Goal: Task Accomplishment & Management: Manage account settings

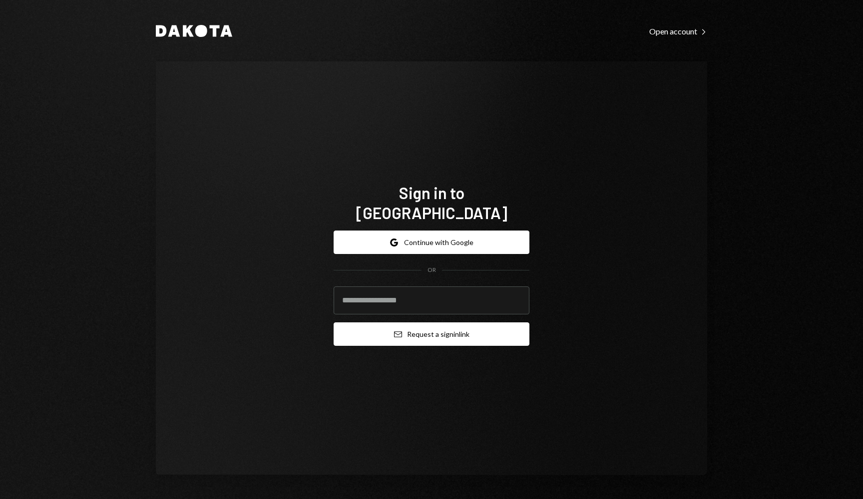
type input "**********"
click at [406, 323] on button "Email Request a sign in link" at bounding box center [432, 334] width 196 height 23
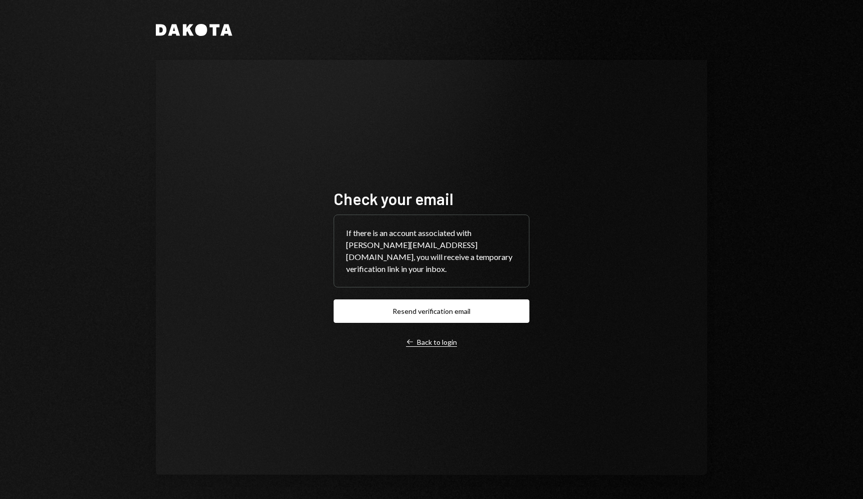
click at [434, 338] on div "Left Arrow Back to login" at bounding box center [431, 342] width 51 height 9
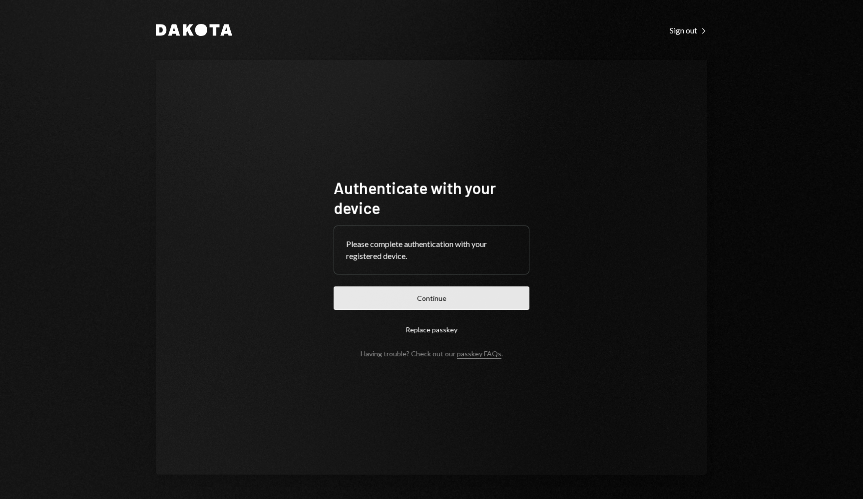
click at [437, 306] on button "Continue" at bounding box center [432, 298] width 196 height 23
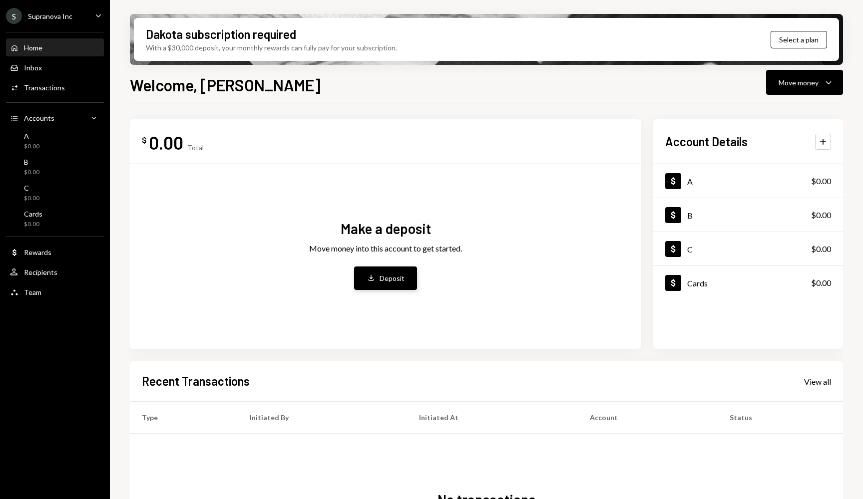
click at [376, 271] on button "Deposit Deposit" at bounding box center [385, 278] width 63 height 23
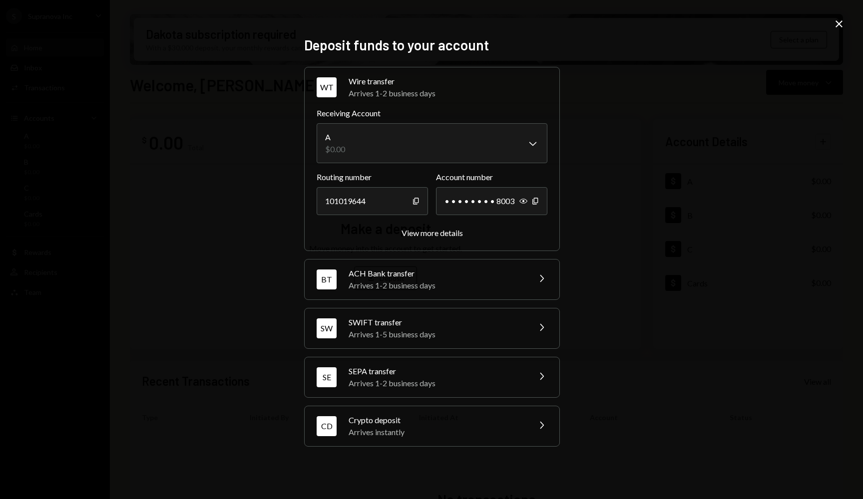
click at [408, 356] on div "WT Wire transfer Arrives 1-2 business days Chevron Right Receiving Account A $0…" at bounding box center [431, 257] width 255 height 380
click at [396, 435] on div "Arrives instantly" at bounding box center [436, 432] width 175 height 12
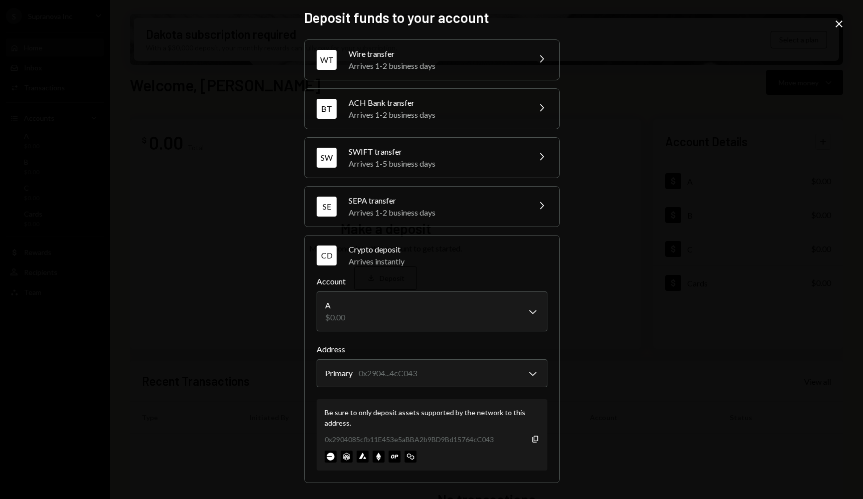
scroll to position [2, 0]
click at [444, 375] on body "S Supranova Inc Caret Down Home Home Inbox Inbox Activities Transactions Accoun…" at bounding box center [431, 249] width 863 height 499
click at [217, 317] on div "Deposit funds to your account WT Wire transfer Arrives 1-2 business days Chevro…" at bounding box center [431, 249] width 863 height 499
click at [843, 26] on icon "Close" at bounding box center [839, 24] width 12 height 12
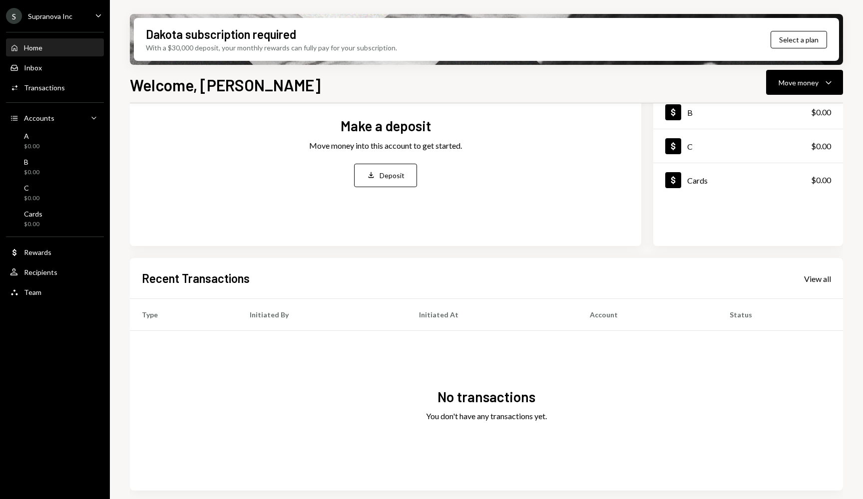
scroll to position [103, 0]
click at [388, 173] on div "Deposit" at bounding box center [391, 175] width 25 height 10
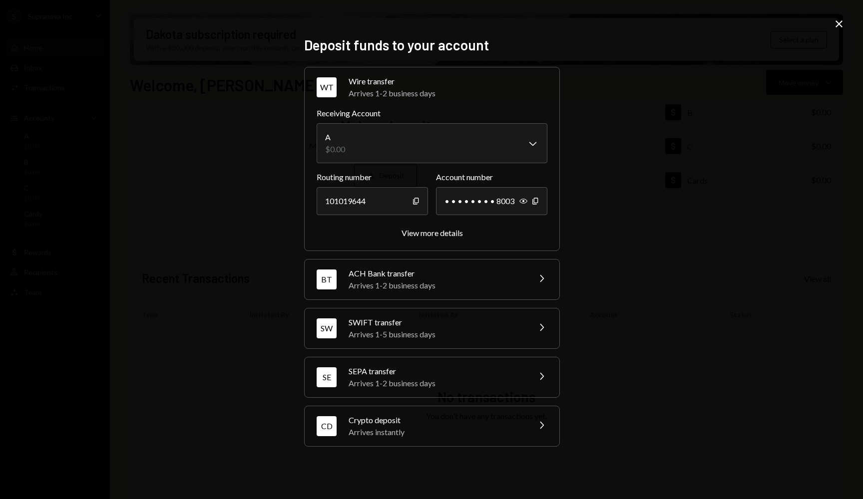
click at [439, 427] on div "Arrives instantly" at bounding box center [436, 432] width 175 height 12
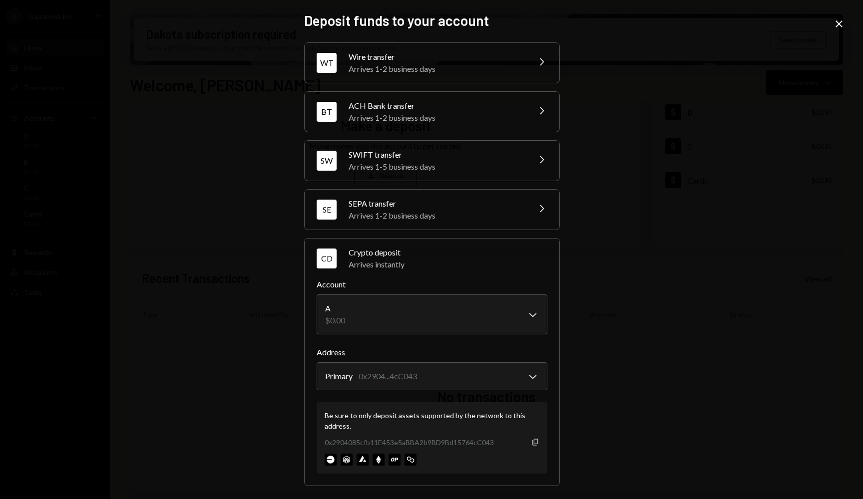
click at [534, 442] on icon "button" at bounding box center [534, 442] width 5 height 6
click at [369, 3] on div "Deposit funds to your account WT Wire transfer Arrives 1-2 business days Chevro…" at bounding box center [431, 249] width 279 height 499
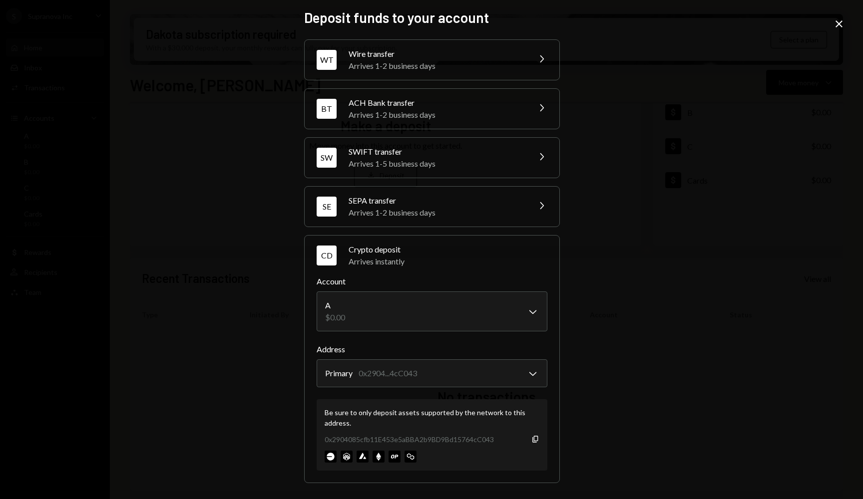
scroll to position [2, 0]
click at [532, 438] on icon "Copy" at bounding box center [535, 440] width 8 height 8
click at [464, 317] on body "S Supranova Inc Caret Down Home Home Inbox Inbox Activities Transactions Accoun…" at bounding box center [431, 249] width 863 height 499
click at [427, 370] on body "S Supranova Inc Caret Down Home Home Inbox Inbox Activities Transactions Accoun…" at bounding box center [431, 249] width 863 height 499
click at [204, 231] on div "Deposit funds to your account WT Wire transfer Arrives 1-2 business days Chevro…" at bounding box center [431, 249] width 863 height 499
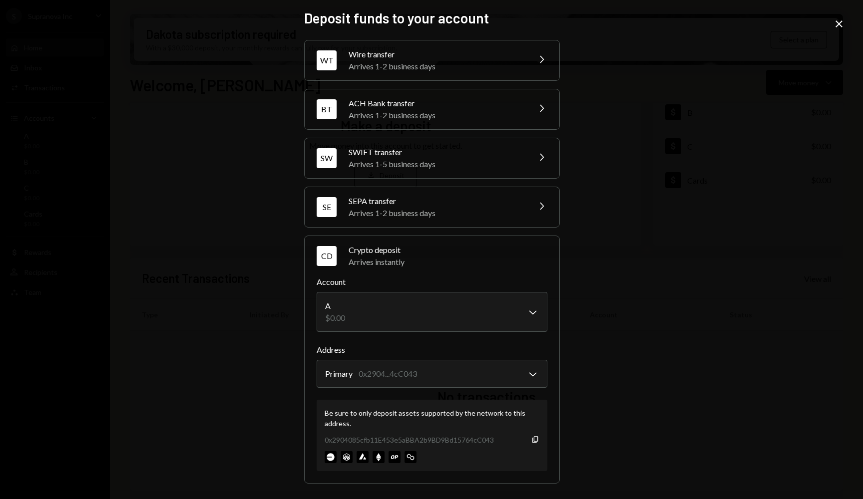
click at [841, 27] on icon "Close" at bounding box center [839, 24] width 12 height 12
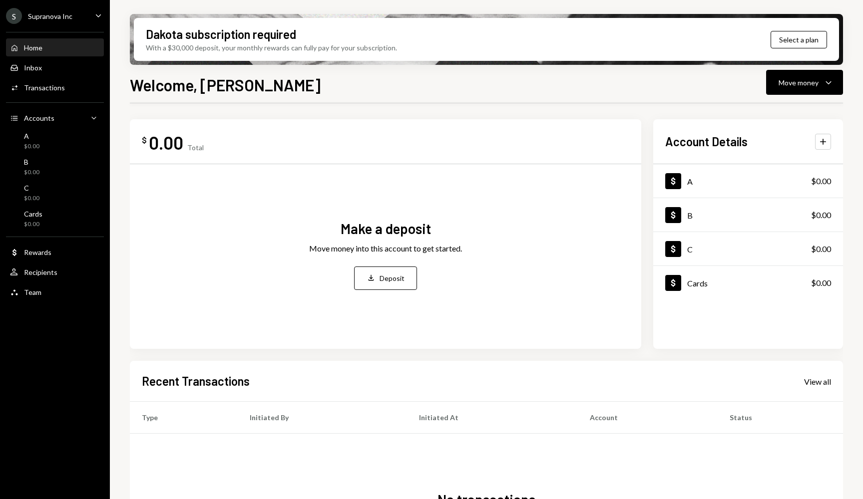
scroll to position [3, 0]
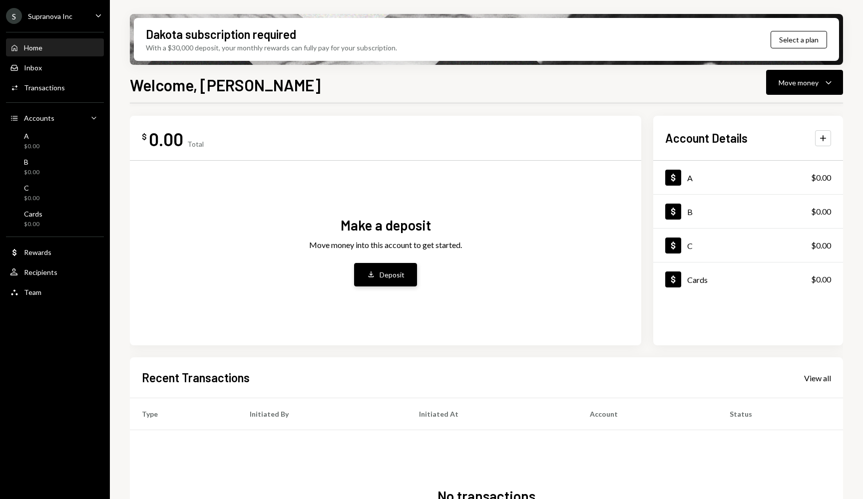
click at [385, 273] on div "Deposit" at bounding box center [391, 275] width 25 height 10
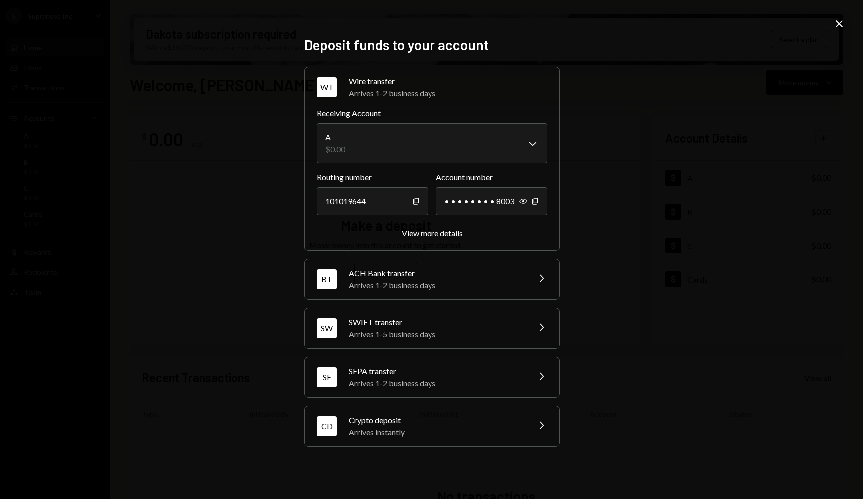
click at [402, 370] on div "SEPA transfer" at bounding box center [436, 372] width 175 height 12
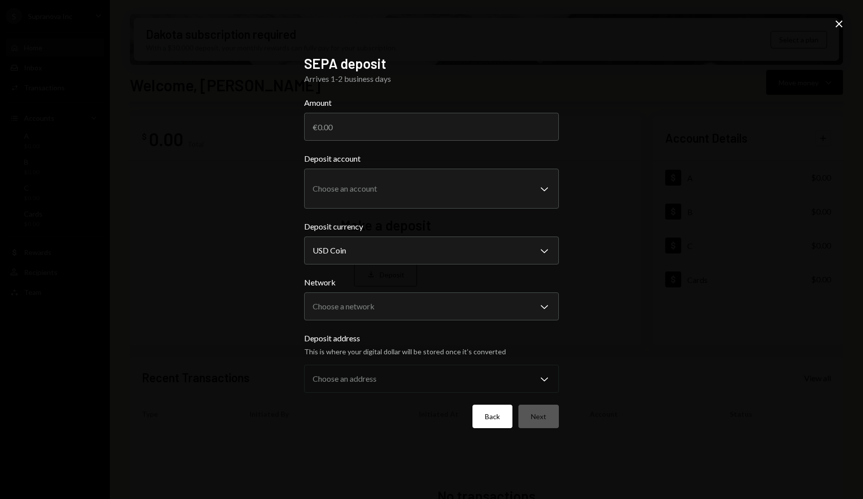
click at [491, 415] on button "Back" at bounding box center [492, 416] width 40 height 23
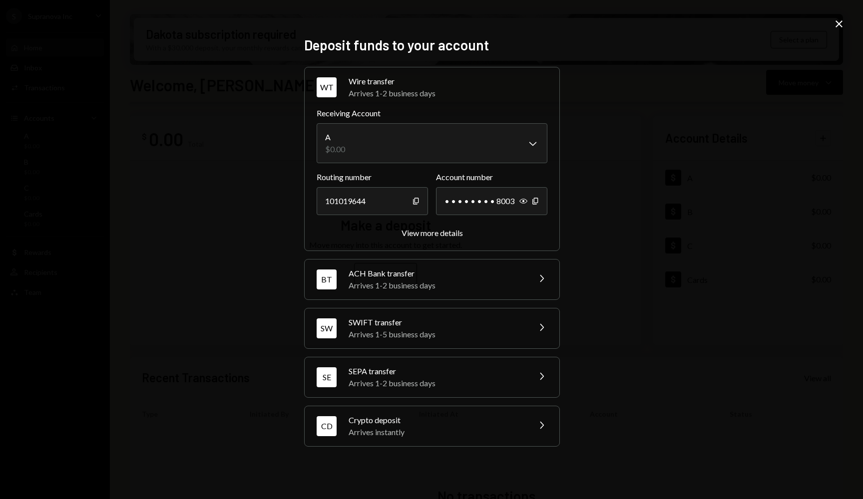
click at [395, 450] on div "Deposit funds to your account WT Wire transfer Arrives 1-2 business days Chevro…" at bounding box center [431, 249] width 255 height 426
click at [392, 437] on div "Arrives instantly" at bounding box center [436, 432] width 175 height 12
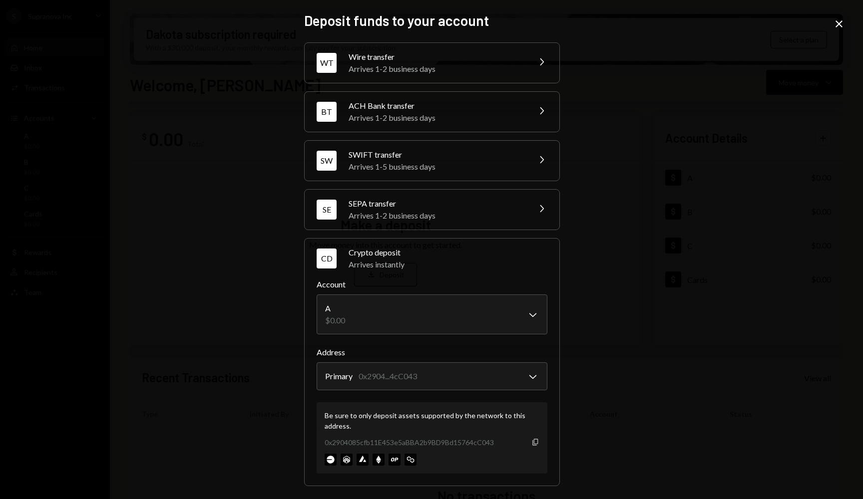
click at [535, 443] on icon "button" at bounding box center [534, 442] width 5 height 6
click at [208, 279] on div "Deposit funds to your account WT Wire transfer Arrives 1-2 business days Chevro…" at bounding box center [431, 249] width 863 height 499
click at [837, 25] on icon at bounding box center [838, 23] width 7 height 7
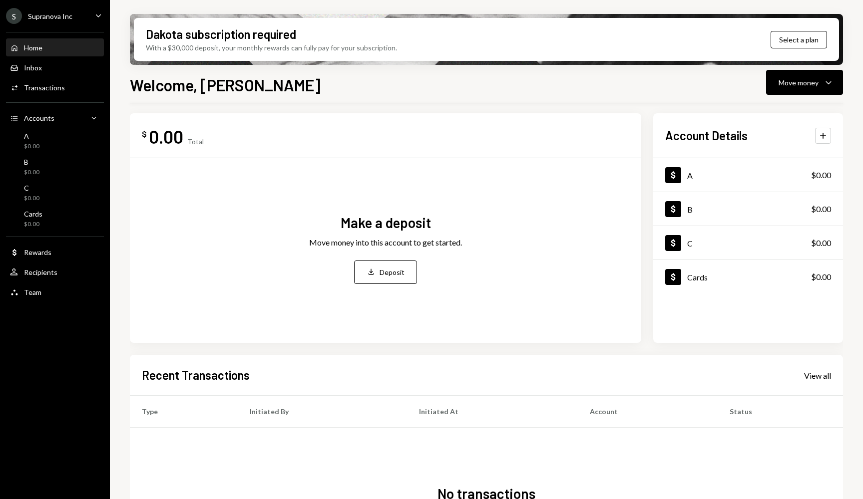
scroll to position [6, 0]
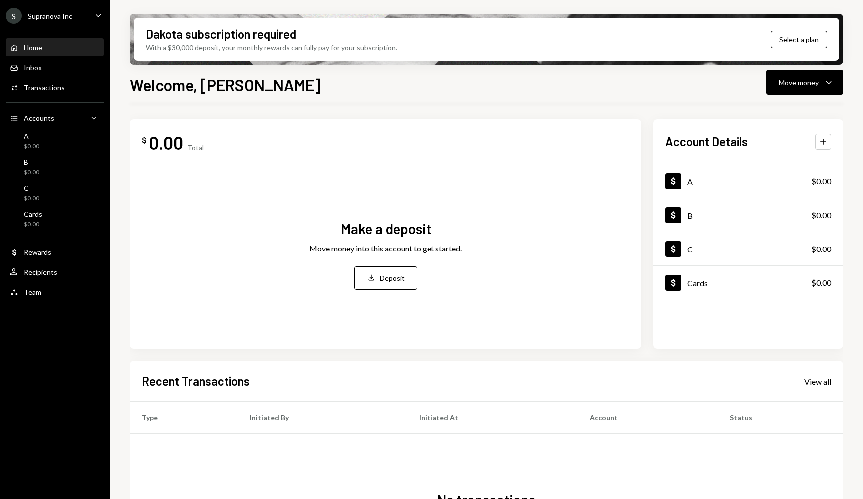
scroll to position [103, 0]
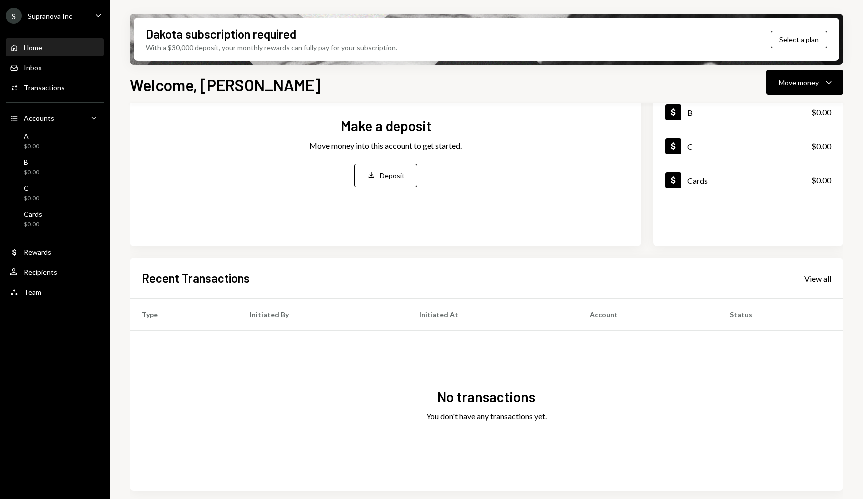
click at [92, 12] on div "S Supranova Inc Caret Down" at bounding box center [55, 16] width 110 height 16
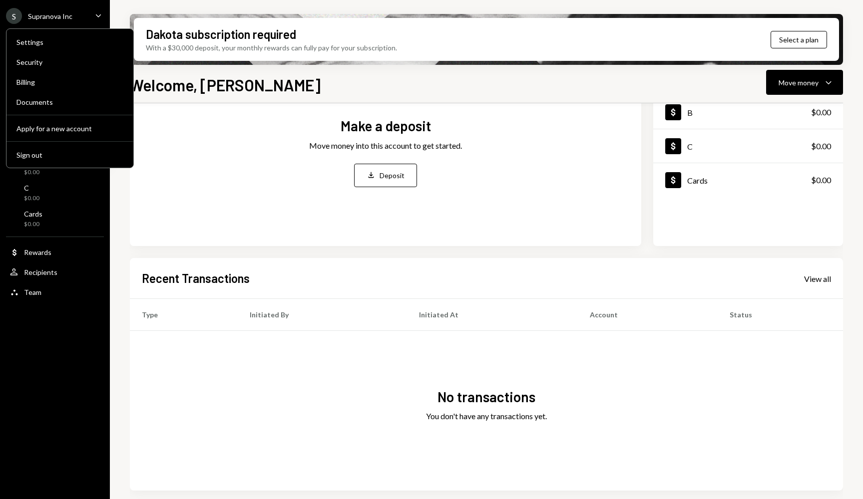
click at [458, 353] on div "No transactions You don't have any transactions yet." at bounding box center [486, 411] width 713 height 160
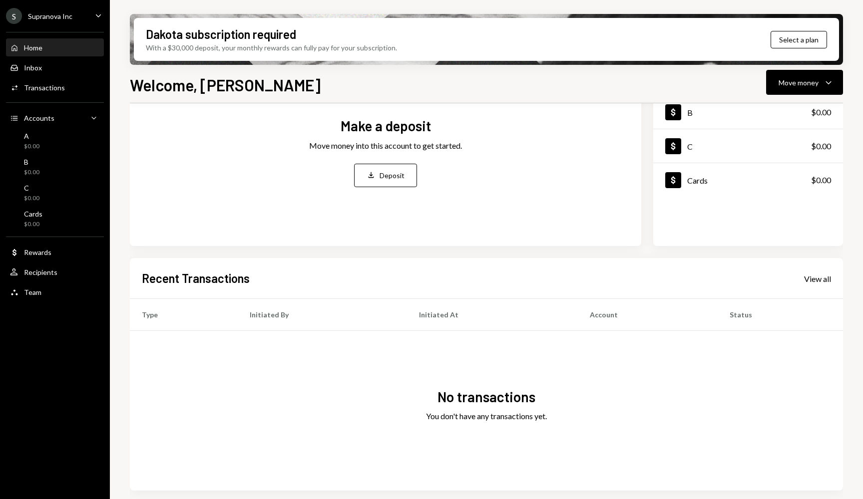
click at [67, 19] on div "Supranova Inc" at bounding box center [50, 16] width 44 height 8
click at [454, 279] on div "Recent Transactions View all" at bounding box center [486, 278] width 689 height 16
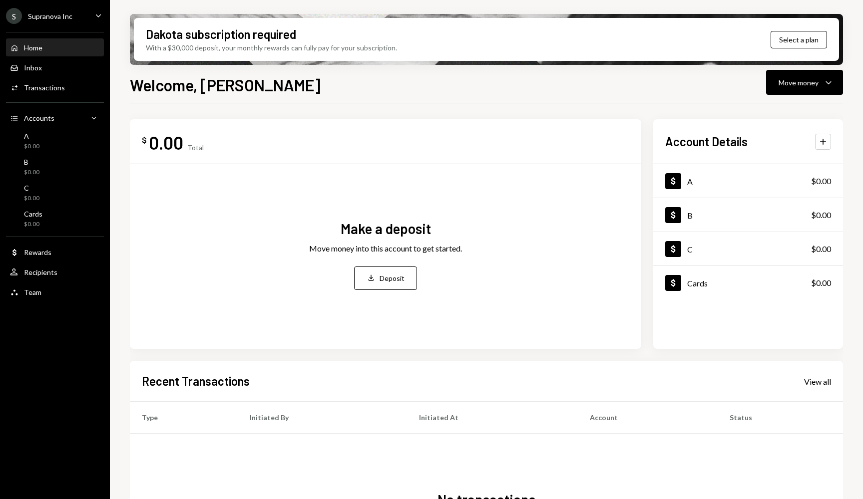
scroll to position [0, 0]
click at [43, 89] on div "Transactions" at bounding box center [44, 87] width 41 height 8
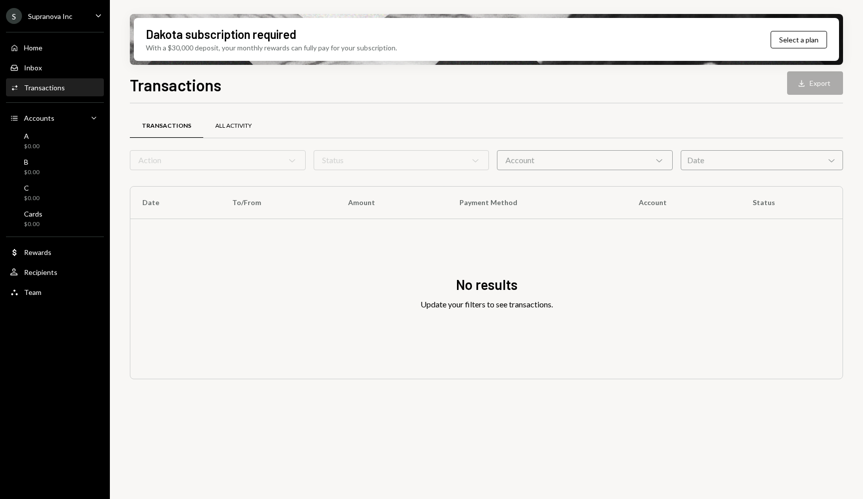
click at [226, 126] on div "All Activity" at bounding box center [233, 126] width 36 height 8
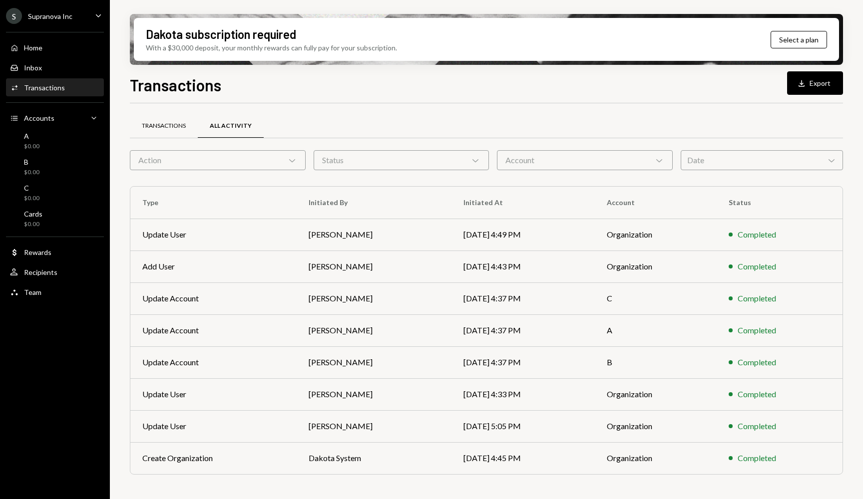
click at [173, 120] on div "Transactions" at bounding box center [164, 126] width 68 height 24
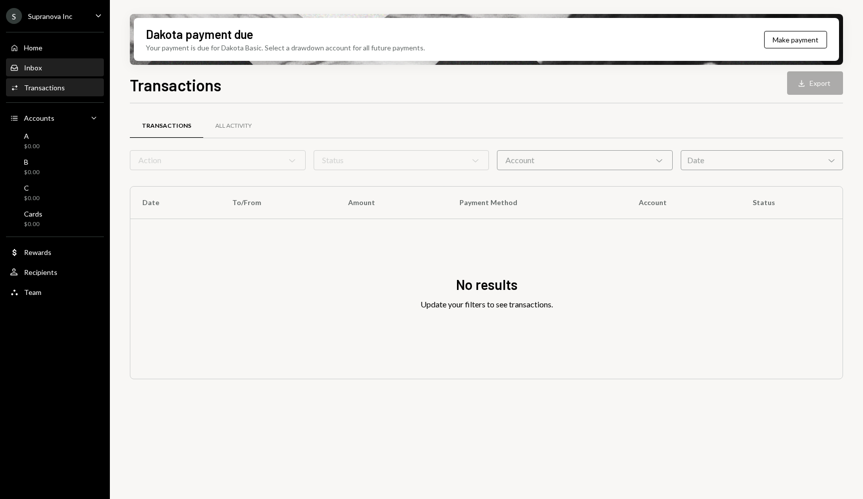
click at [32, 65] on div "Inbox" at bounding box center [33, 67] width 18 height 8
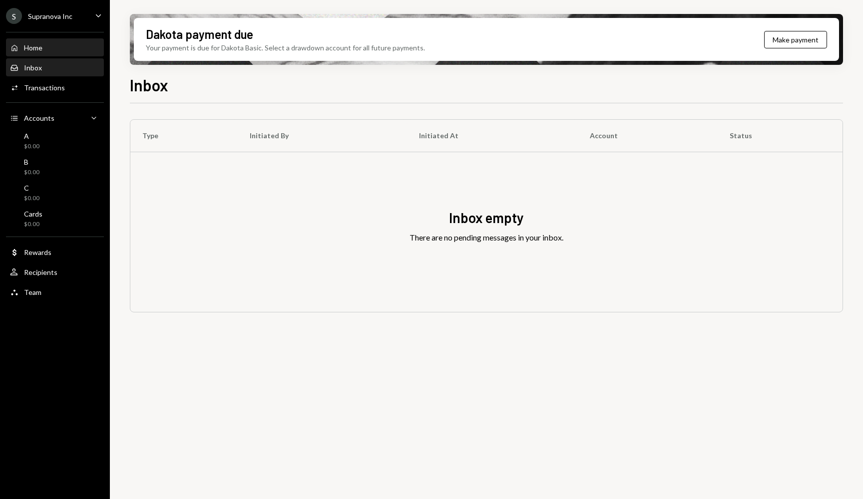
click at [49, 45] on div "Home Home" at bounding box center [55, 47] width 90 height 9
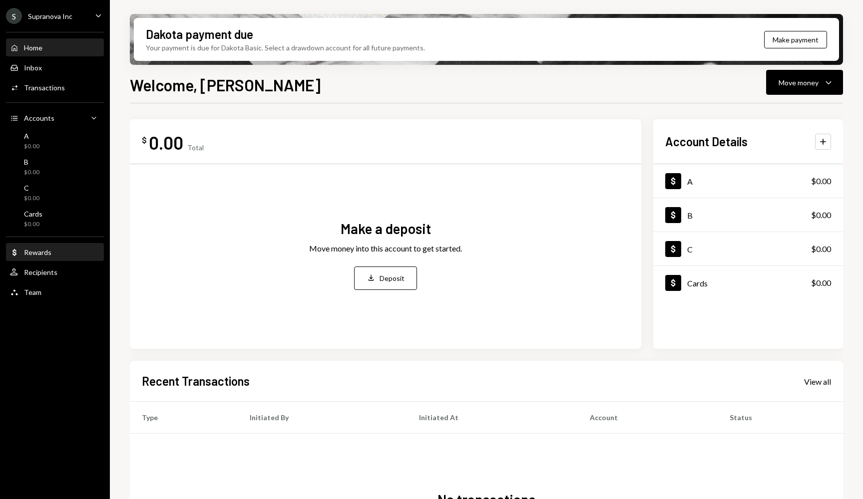
click at [39, 259] on div "Dollar Rewards" at bounding box center [55, 252] width 90 height 17
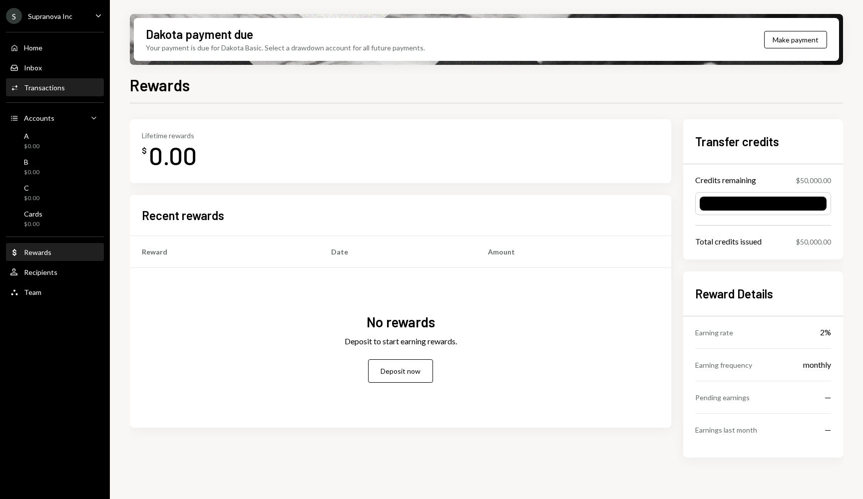
click at [61, 88] on div "Transactions" at bounding box center [44, 87] width 41 height 8
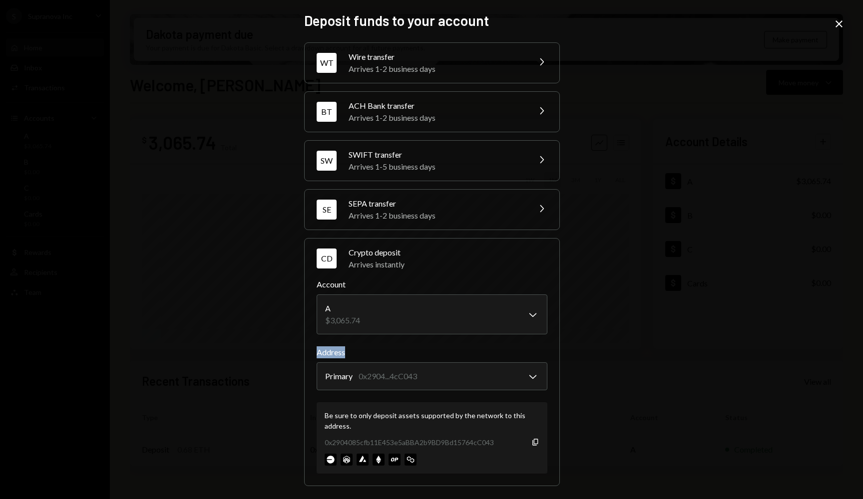
drag, startPoint x: 230, startPoint y: 331, endPoint x: 234, endPoint y: 360, distance: 29.7
click at [234, 360] on div "Deposit funds to your account WT Wire transfer Arrives 1-2 business days Chevro…" at bounding box center [431, 249] width 863 height 499
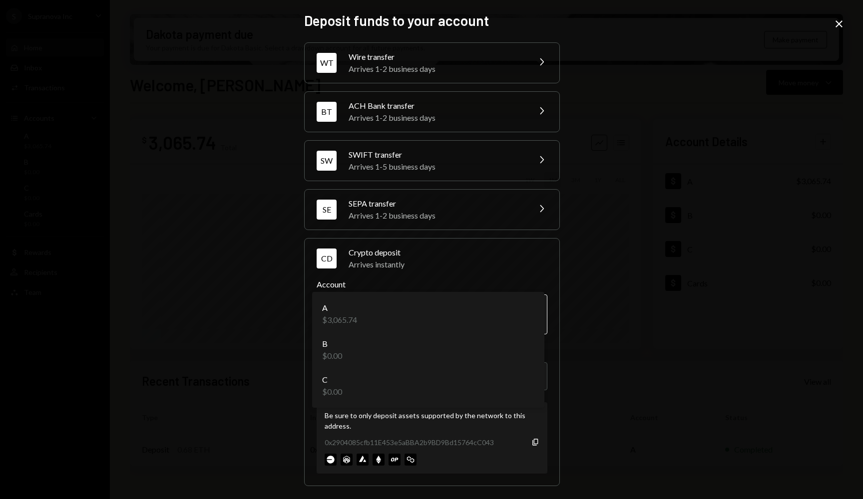
click at [448, 320] on body "**********" at bounding box center [431, 249] width 863 height 499
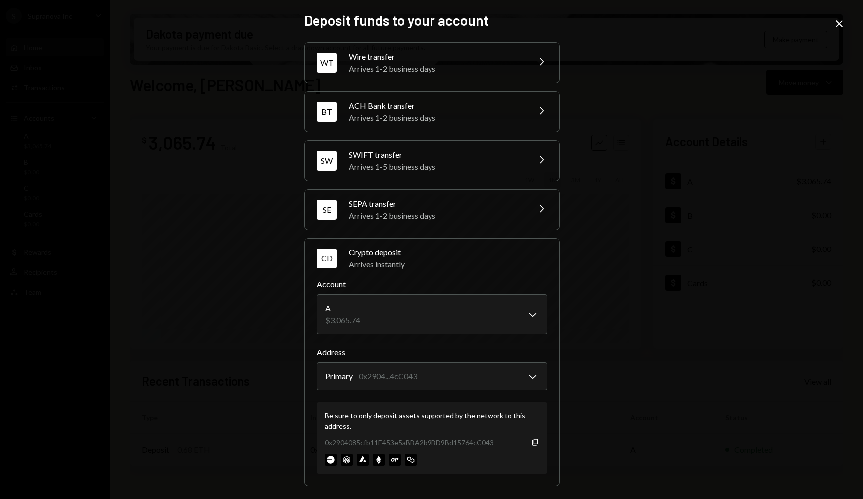
click at [304, 344] on div "**********" at bounding box center [432, 362] width 256 height 248
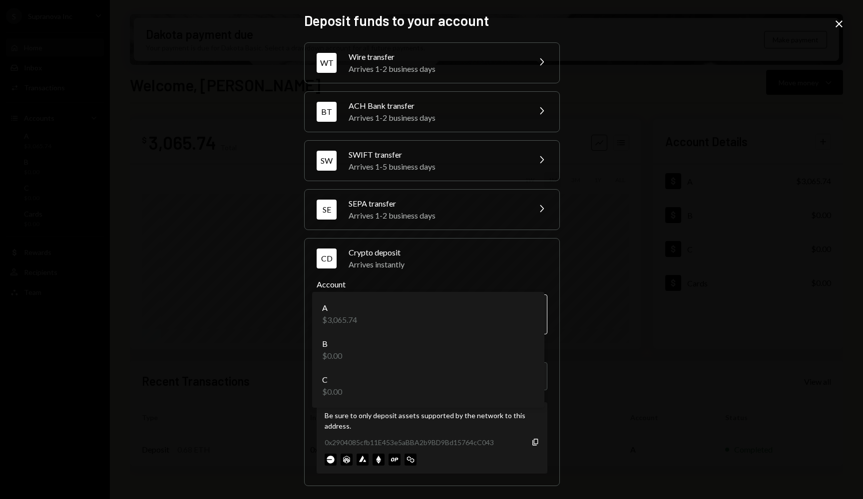
click at [406, 313] on body "**********" at bounding box center [431, 249] width 863 height 499
click at [308, 295] on div "**********" at bounding box center [432, 362] width 256 height 248
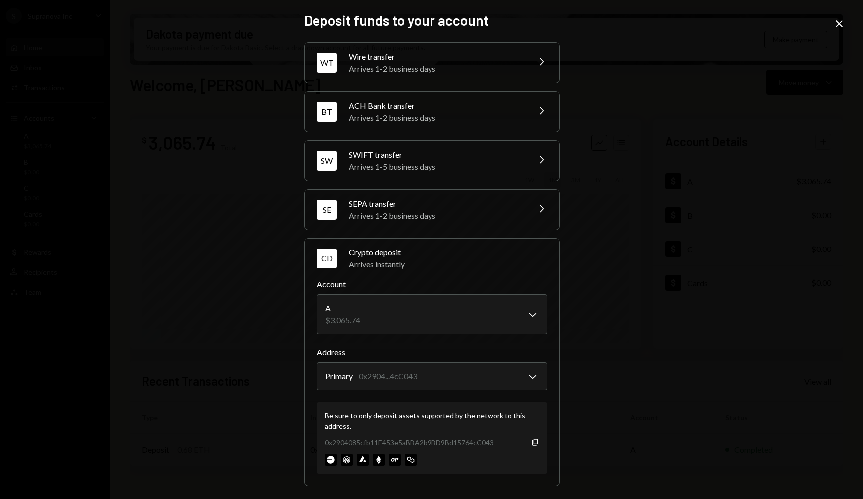
click at [183, 287] on div "**********" at bounding box center [431, 249] width 863 height 499
click at [838, 21] on icon "Close" at bounding box center [839, 24] width 12 height 12
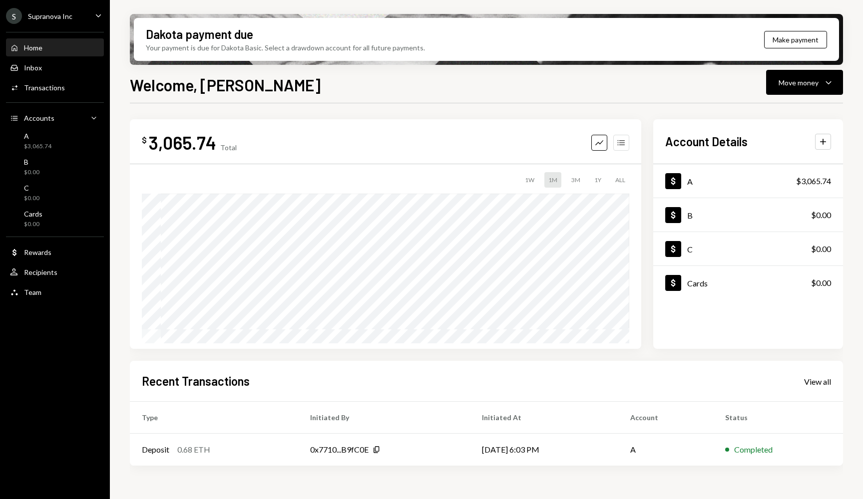
click at [618, 146] on icon "Accounts" at bounding box center [621, 143] width 10 height 10
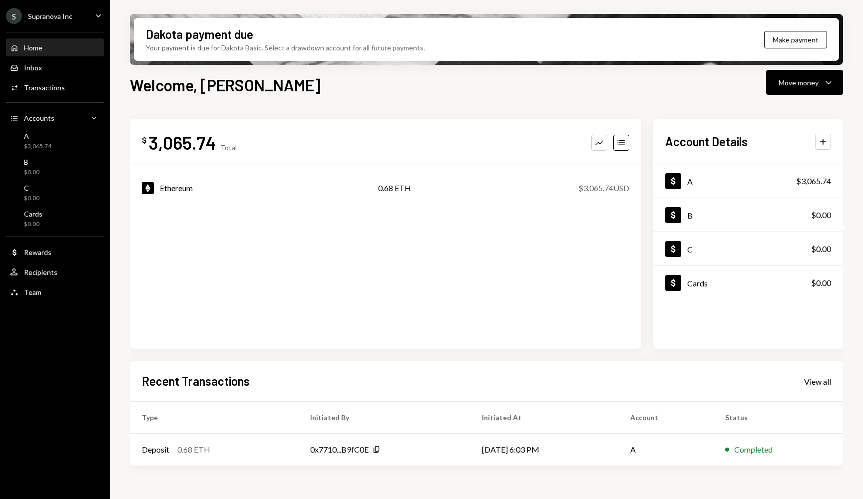
click at [169, 188] on div "Ethereum" at bounding box center [176, 188] width 33 height 12
click at [268, 235] on div "$ 3,065.74 Total Graph Accounts Ethereum 0.68 ETH $3,065.74 USD" at bounding box center [385, 234] width 511 height 230
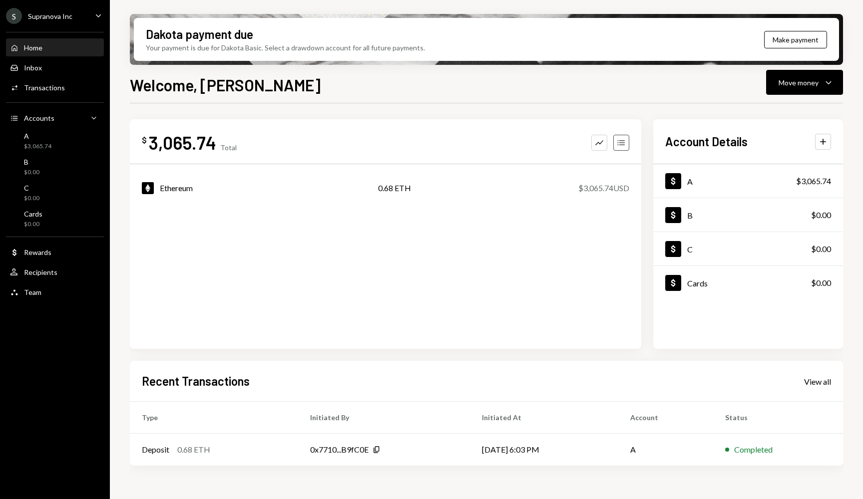
click at [620, 146] on icon "Accounts" at bounding box center [621, 143] width 10 height 10
click at [573, 190] on div "Ethereum 0.68 ETH $3,065.74 USD" at bounding box center [385, 188] width 487 height 32
click at [585, 248] on div "$ 3,065.74 Total Graph Accounts Ethereum 0.68 ETH $3,065.74 USD" at bounding box center [385, 234] width 511 height 230
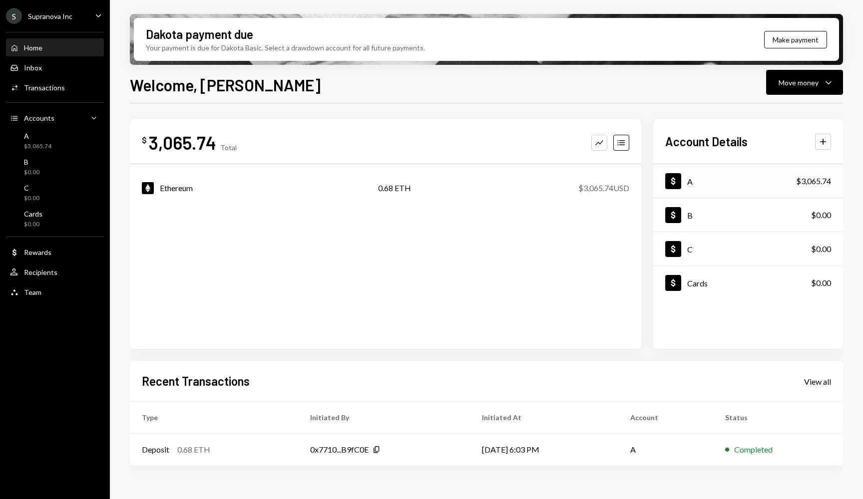
click at [711, 179] on div "Dollar A $3,065.74" at bounding box center [748, 181] width 190 height 32
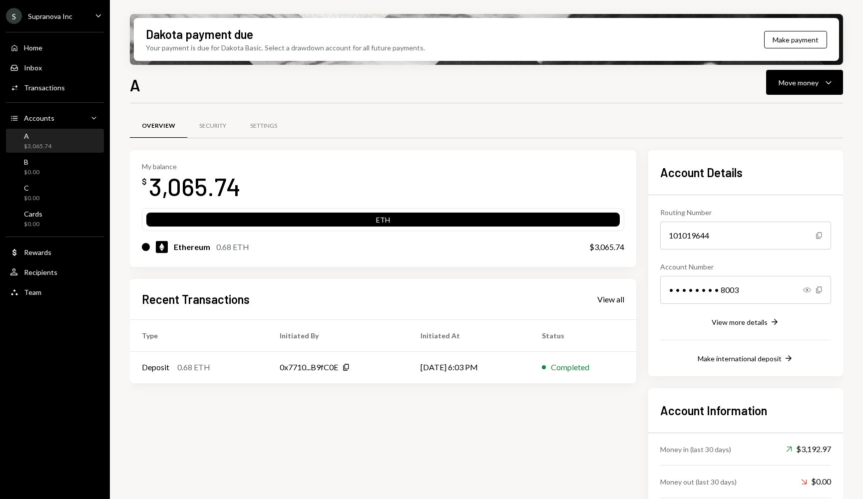
click at [607, 309] on div "Recent Transactions View all Type Initiated By Initiated At Status Deposit 0.68…" at bounding box center [383, 331] width 506 height 105
click at [613, 302] on div "View all" at bounding box center [610, 300] width 27 height 10
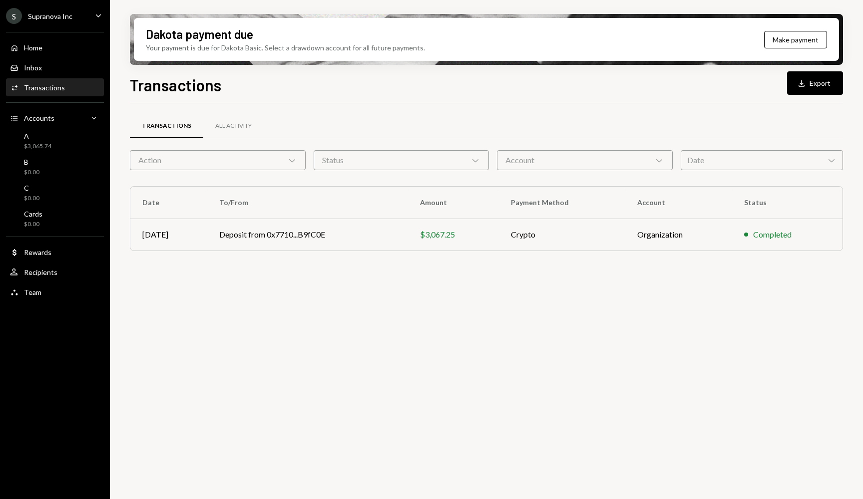
click at [402, 307] on div "Transactions All Activity Action Chevron Down Status Chevron Down Account Chevr…" at bounding box center [486, 306] width 713 height 407
click at [462, 231] on div "$3,067.25" at bounding box center [453, 235] width 67 height 12
